Goal: Find specific page/section: Find specific page/section

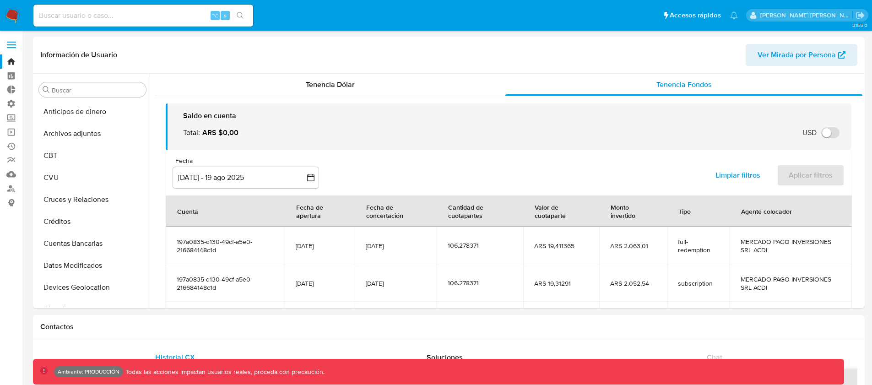
select select "10"
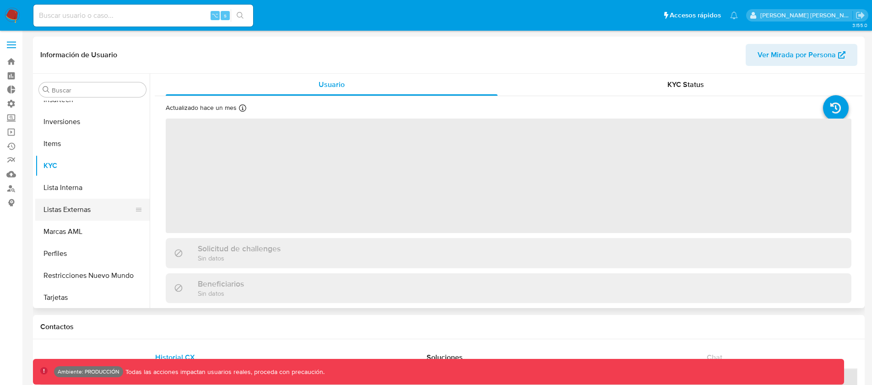
scroll to position [431, 0]
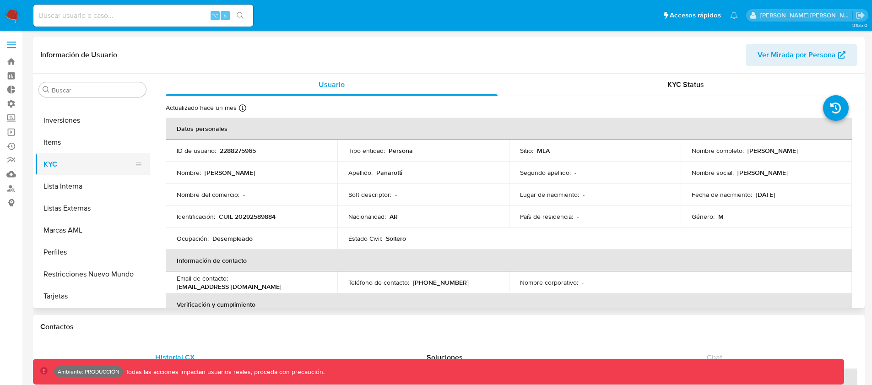
select select "10"
click at [74, 127] on button "Inversiones" at bounding box center [88, 120] width 107 height 22
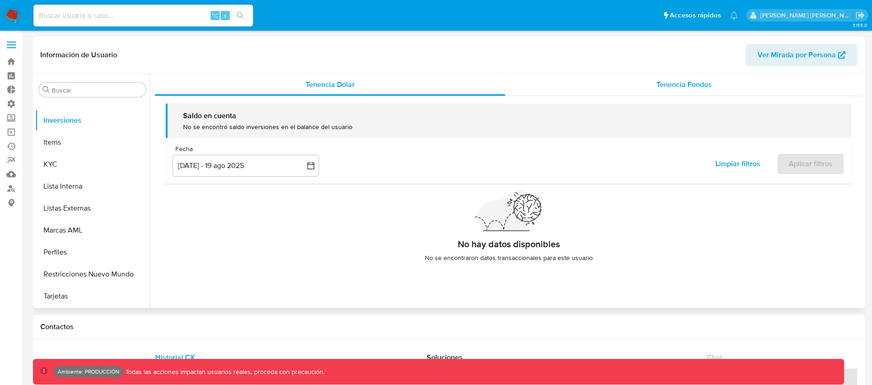
click at [677, 80] on span "Tenencia Fondos" at bounding box center [683, 84] width 55 height 11
